Goal: Information Seeking & Learning: Learn about a topic

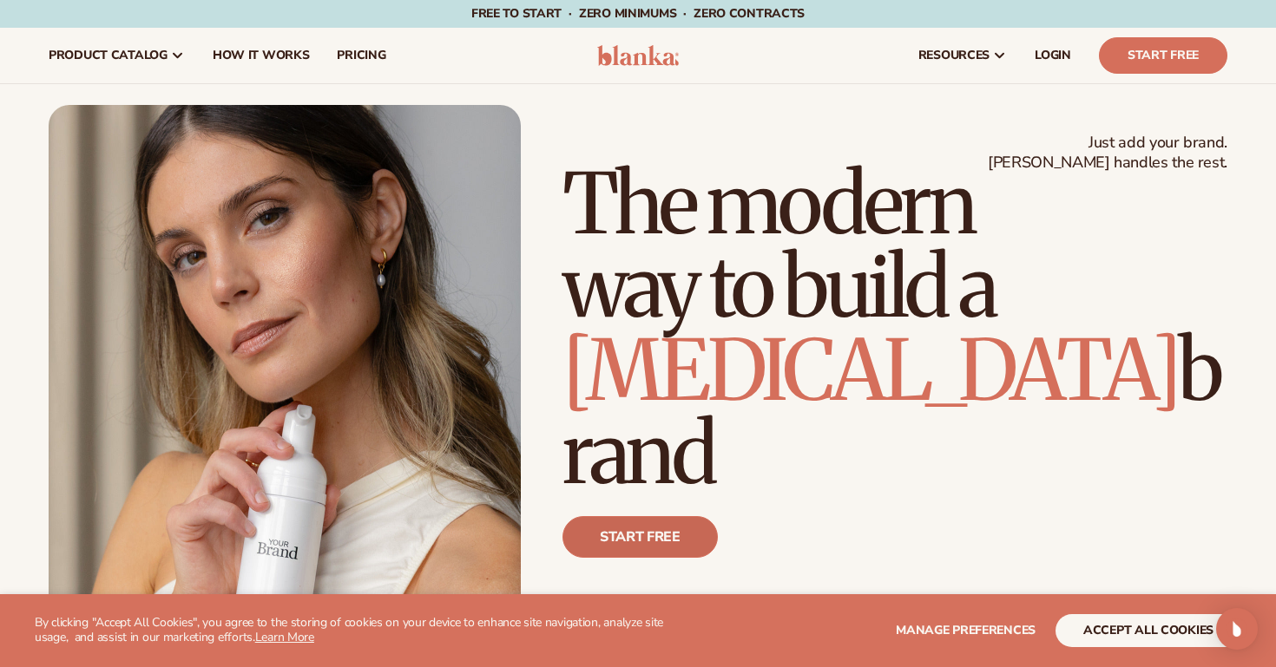
click at [656, 555] on link "Start free" at bounding box center [639, 537] width 155 height 42
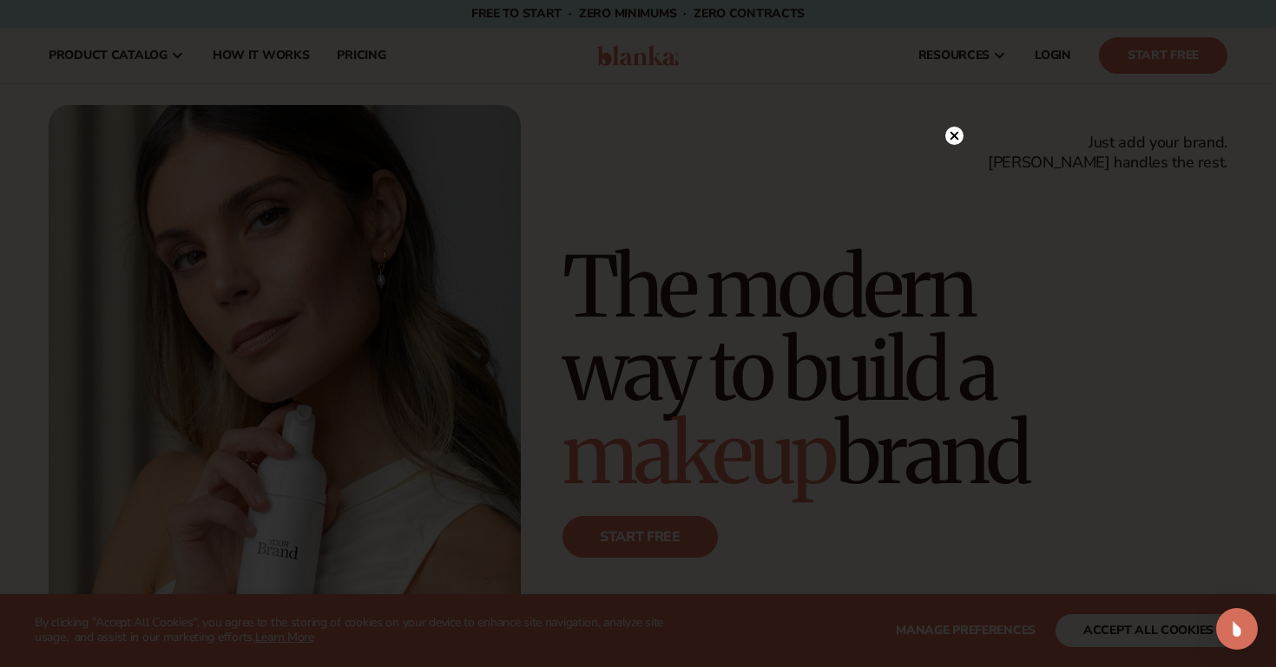
click at [1200, 237] on div at bounding box center [638, 333] width 1276 height 667
click at [956, 153] on div at bounding box center [638, 333] width 1276 height 667
click at [956, 140] on icon at bounding box center [954, 136] width 9 height 9
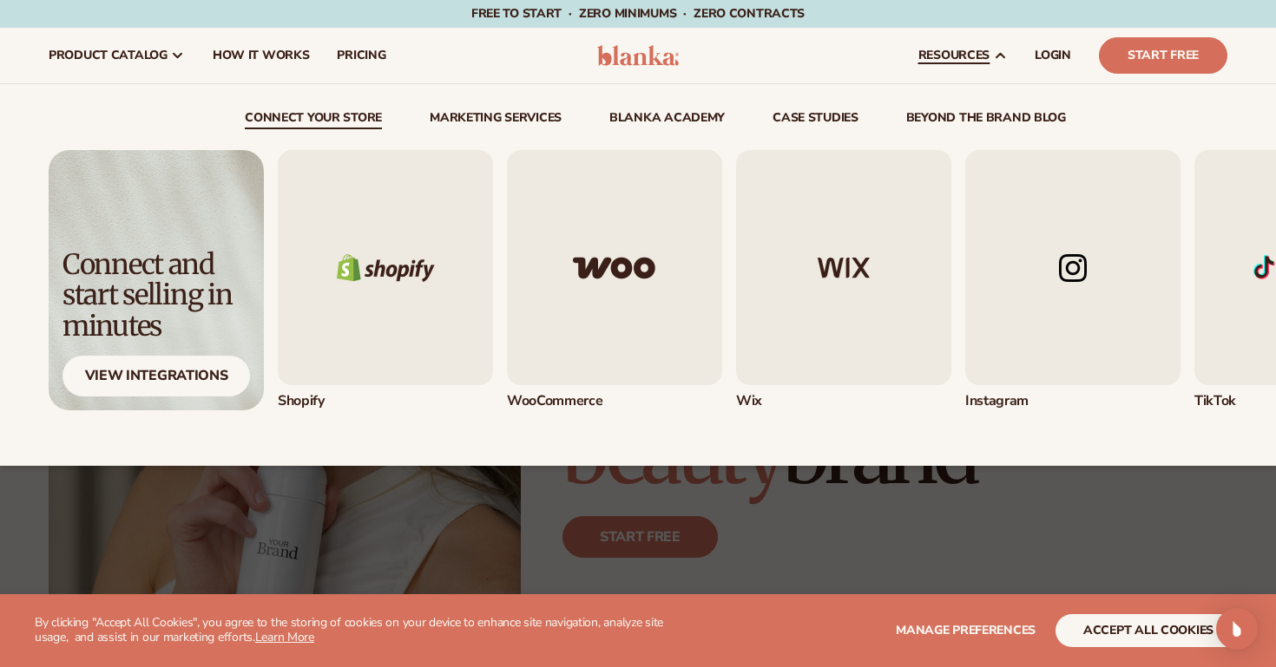
click at [969, 50] on span "resources" at bounding box center [953, 56] width 71 height 14
drag, startPoint x: 969, startPoint y: 50, endPoint x: 962, endPoint y: 57, distance: 9.8
click at [962, 57] on span "resources" at bounding box center [953, 56] width 71 height 14
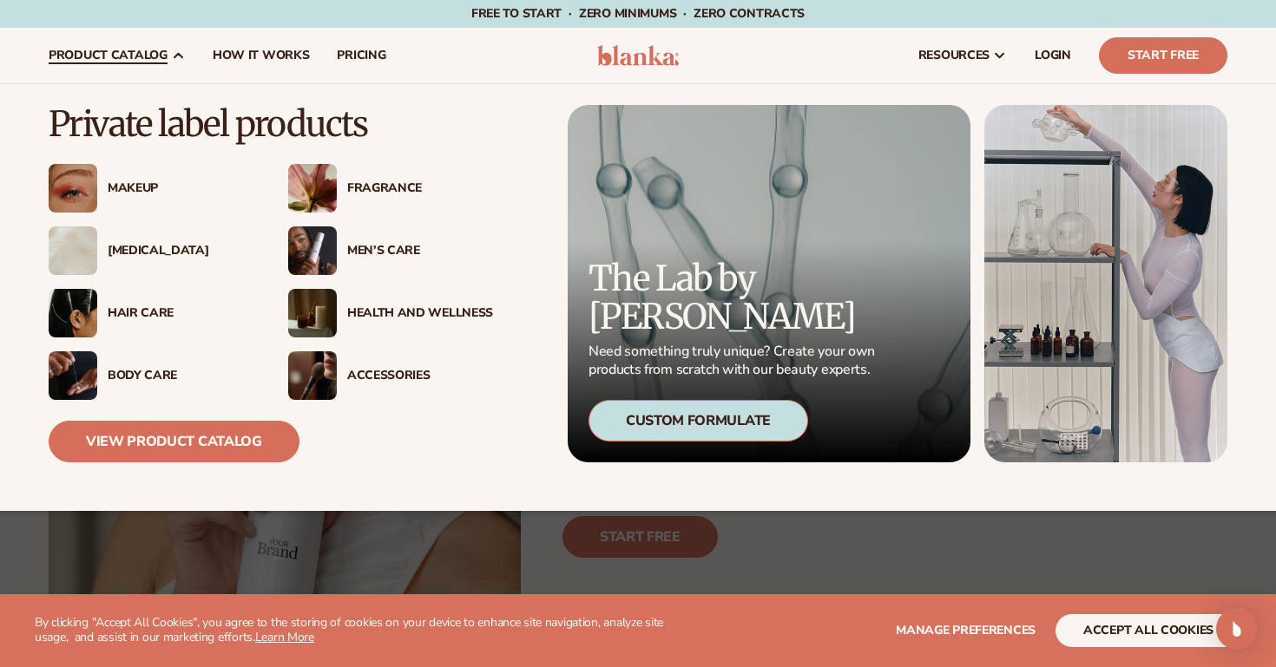
click at [129, 183] on div "Makeup" at bounding box center [181, 188] width 146 height 15
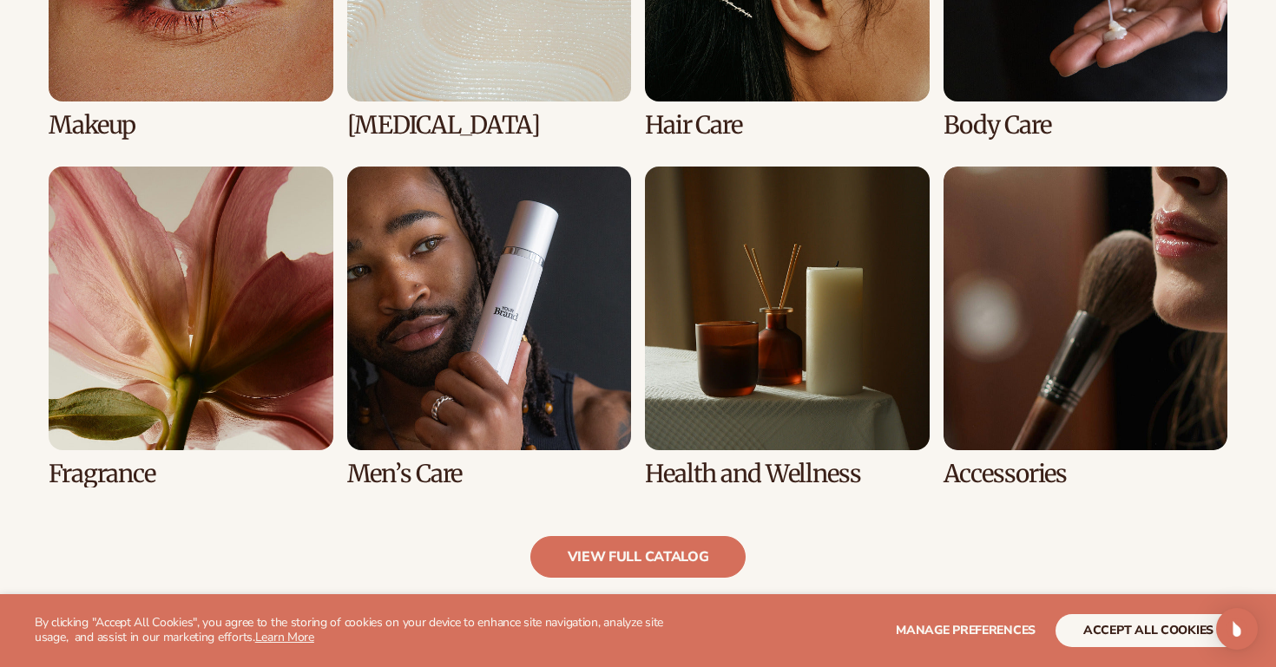
scroll to position [1493, 0]
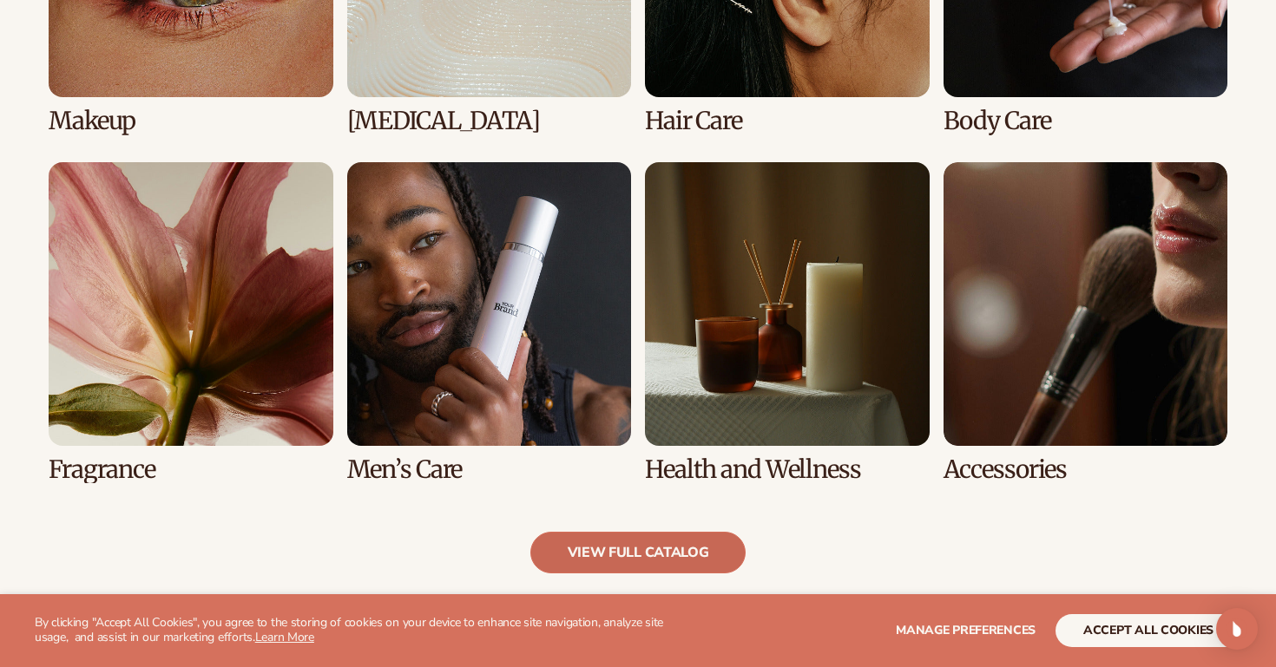
click at [679, 543] on link "view full catalog" at bounding box center [638, 553] width 216 height 42
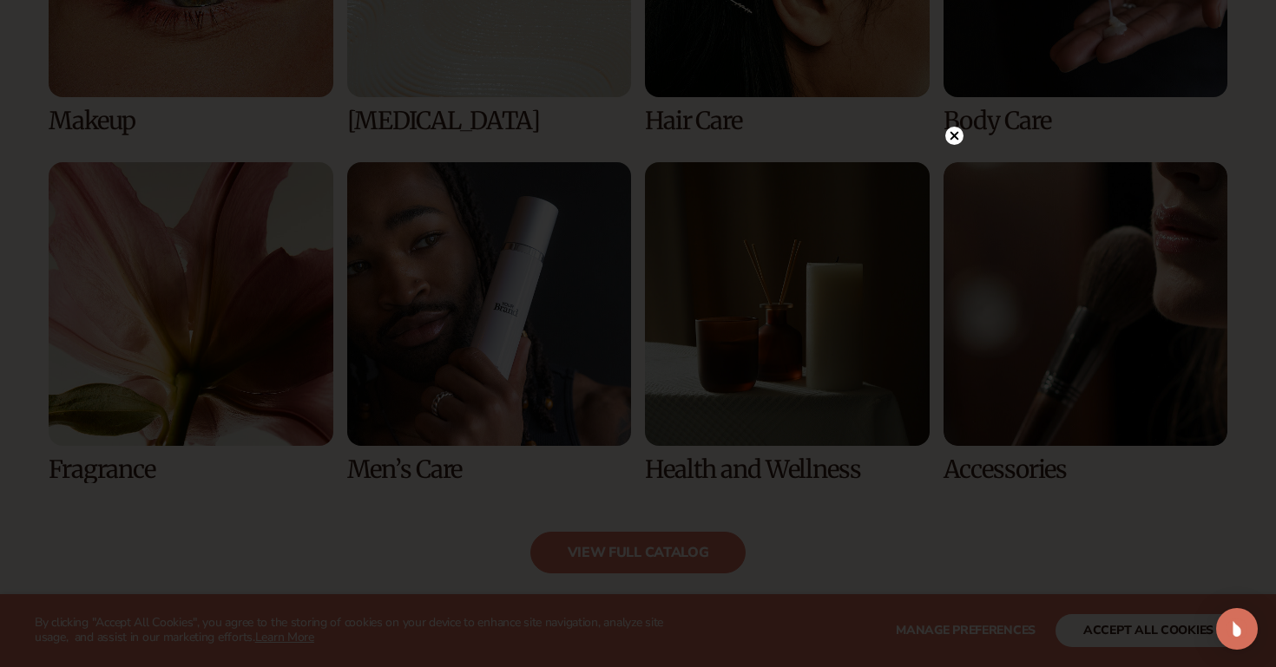
click at [1142, 264] on div at bounding box center [638, 333] width 1276 height 667
click at [955, 134] on icon at bounding box center [954, 136] width 9 height 9
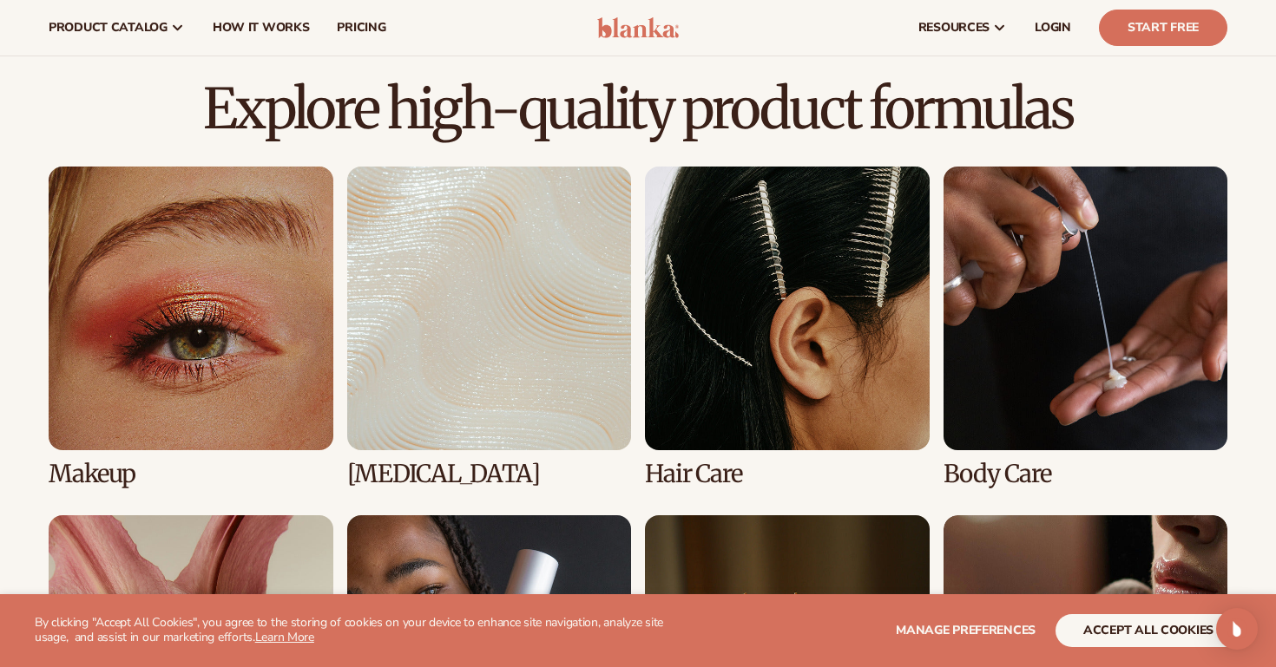
scroll to position [1139, 0]
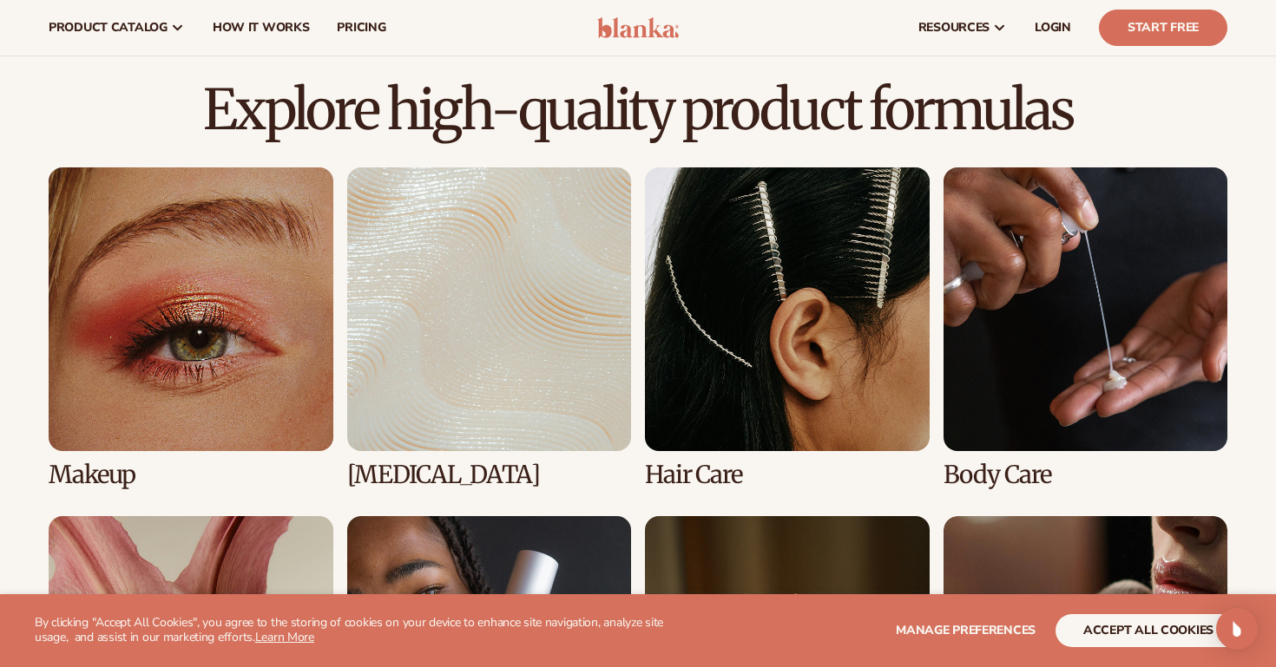
click at [187, 375] on link "1 / 8" at bounding box center [191, 327] width 285 height 321
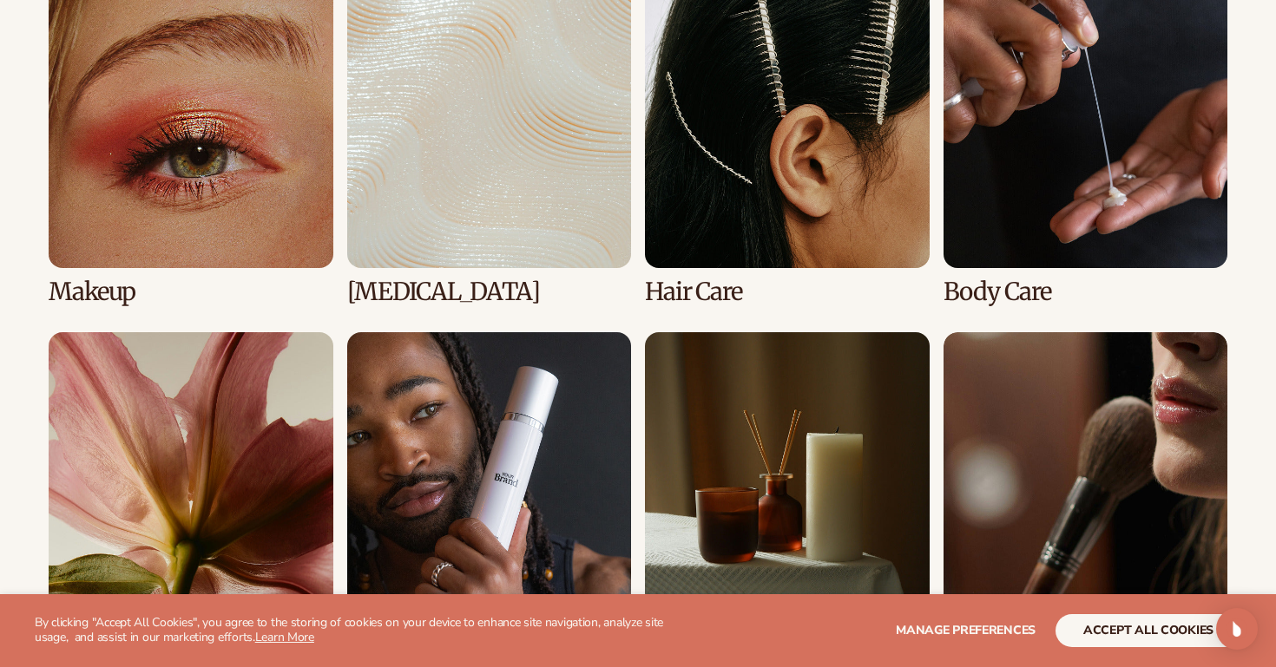
scroll to position [1457, 0]
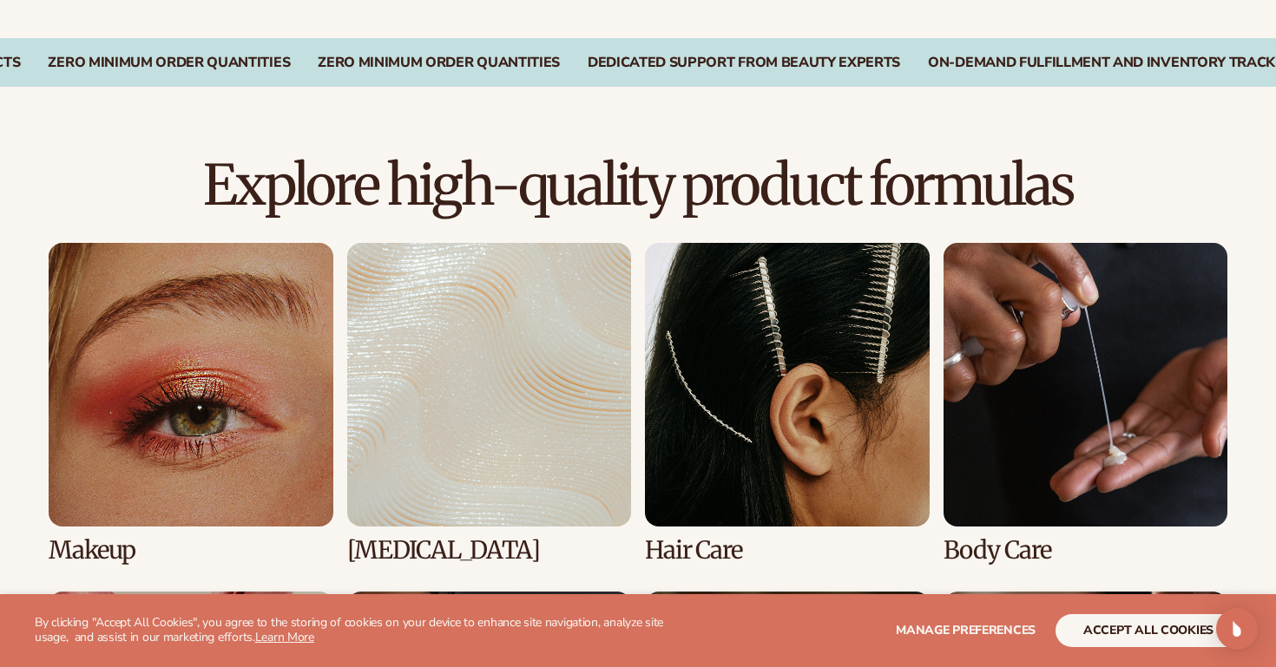
scroll to position [1112, 0]
